Goal: Task Accomplishment & Management: Use online tool/utility

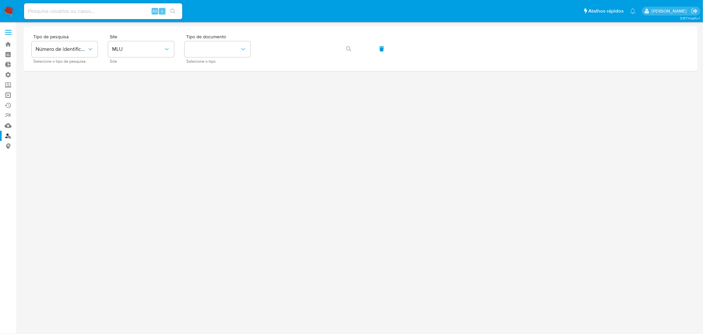
click at [9, 94] on link "Operações em massa" at bounding box center [39, 95] width 78 height 10
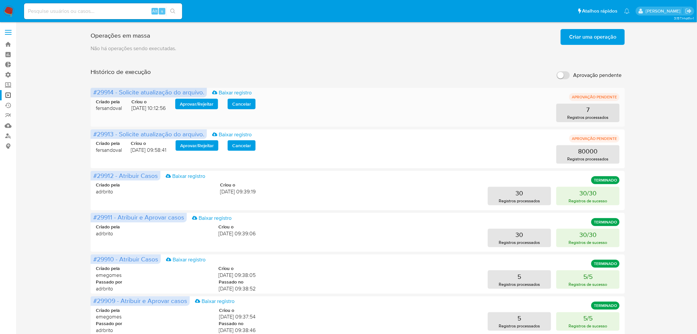
click at [205, 105] on span "Aprovar / Rejeitar" at bounding box center [197, 103] width 34 height 9
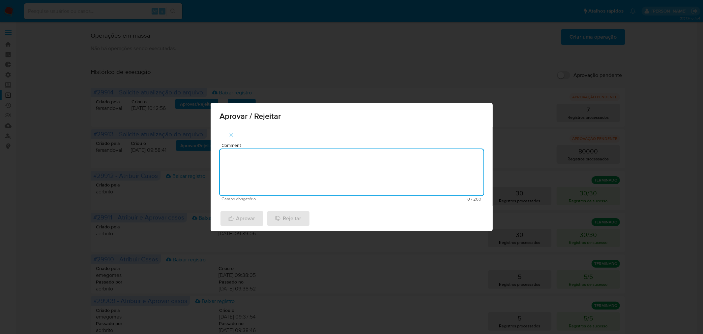
click at [265, 160] on textarea "Comment" at bounding box center [352, 172] width 264 height 46
click at [292, 163] on textarea "atualização cadastral 2025" at bounding box center [352, 172] width 264 height 46
click at [292, 162] on textarea "atualização cadastral 2025" at bounding box center [352, 172] width 264 height 46
type textarea "atualização cadastral 2025"
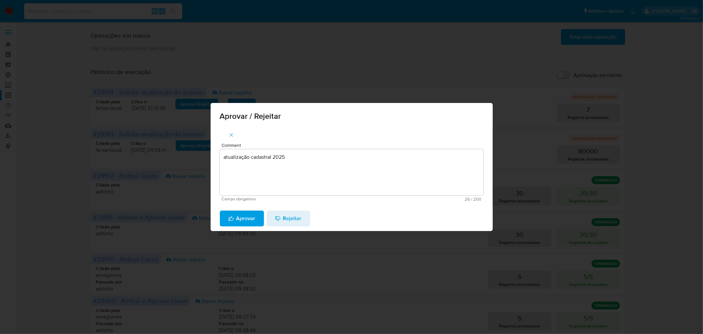
click at [243, 220] on span "Aprovar" at bounding box center [241, 218] width 27 height 15
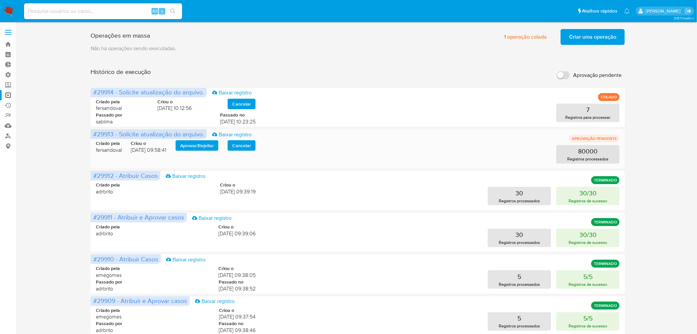
click at [187, 143] on span "Aprovar / Rejeitar" at bounding box center [197, 145] width 34 height 9
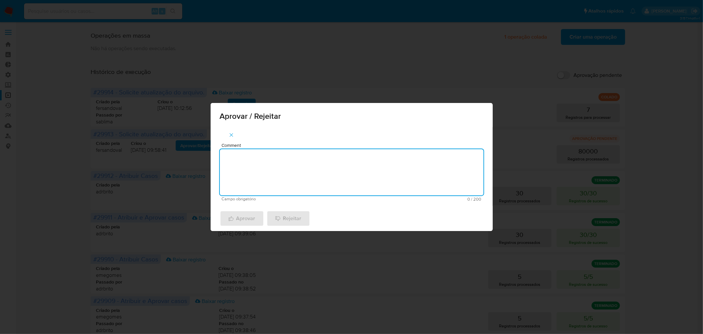
click at [277, 159] on textarea "Comment" at bounding box center [352, 172] width 264 height 46
paste textarea "atualização cadastral 2025"
type textarea "atualização cadastral 2025"
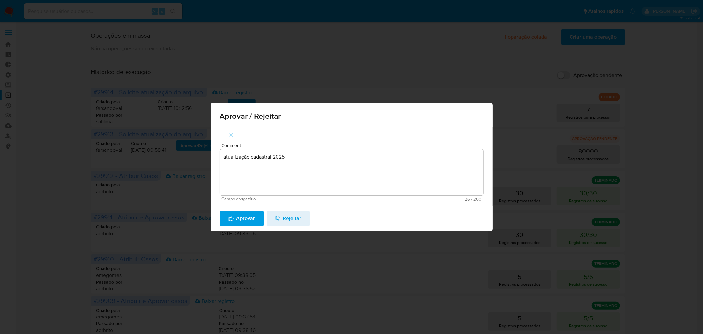
click at [247, 212] on span "Aprovar" at bounding box center [241, 218] width 27 height 15
